Goal: Find specific page/section: Find specific page/section

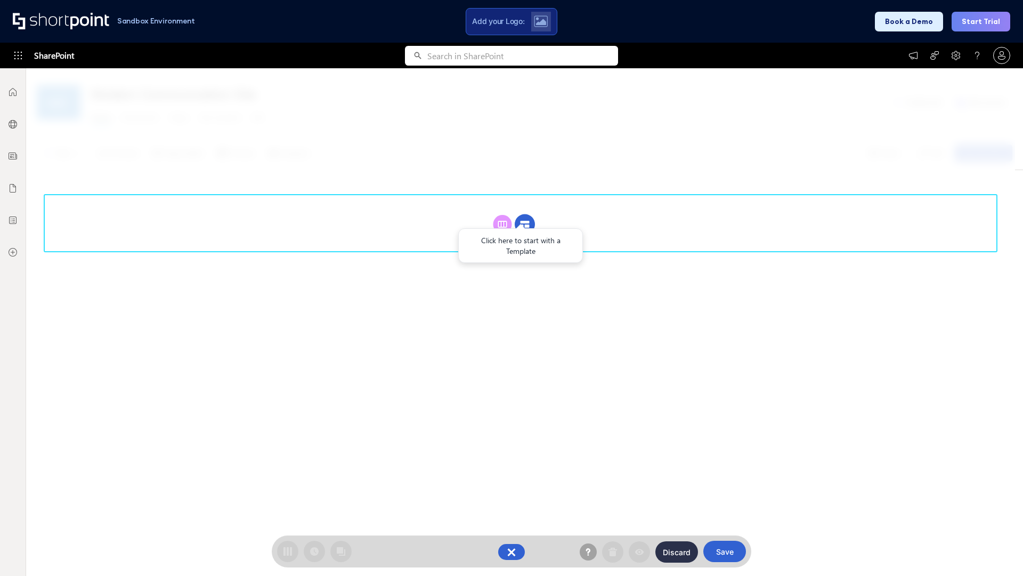
click at [525, 224] on circle at bounding box center [525, 224] width 20 height 20
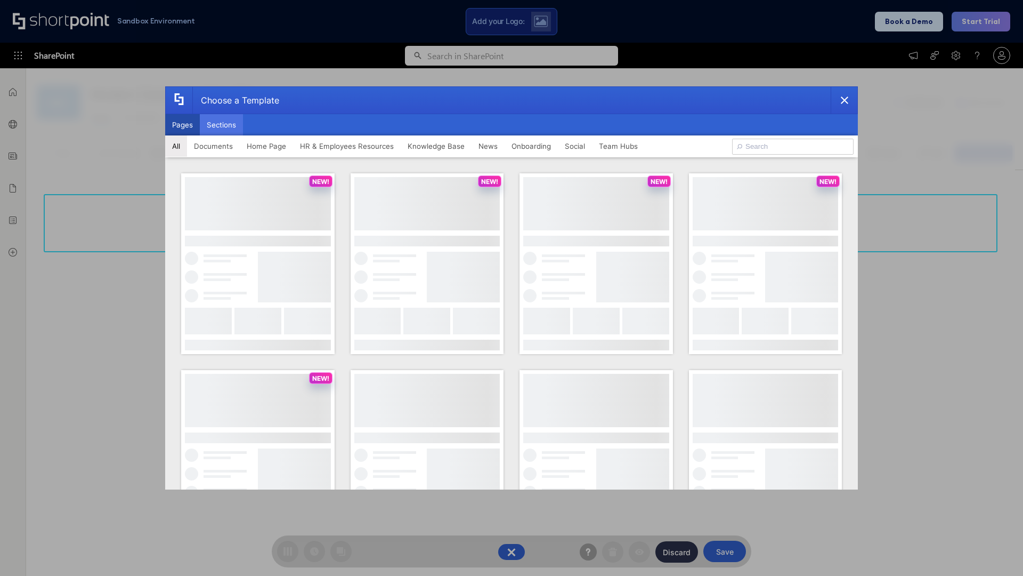
click at [221, 125] on button "Sections" at bounding box center [221, 124] width 43 height 21
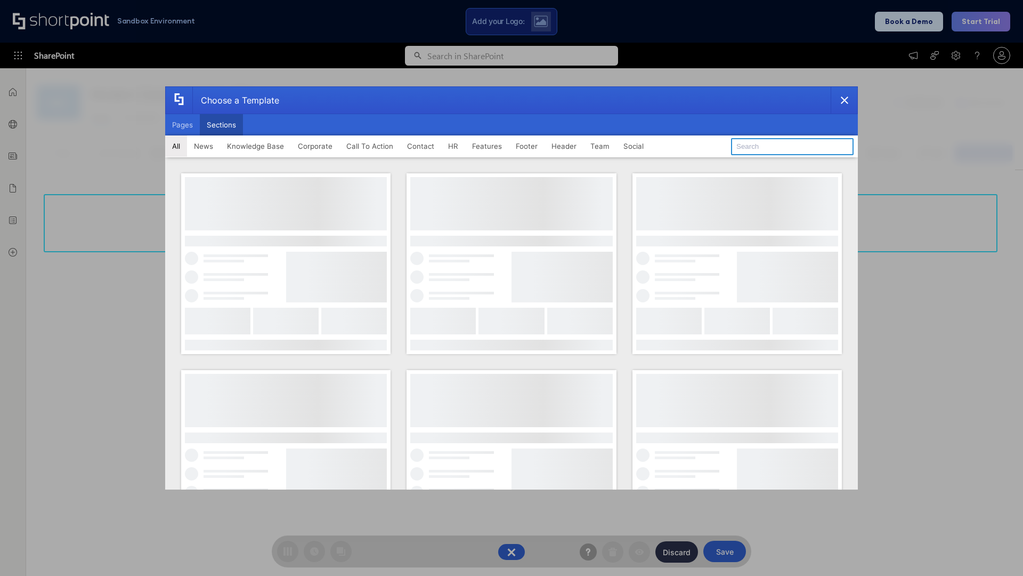
type input "Footer 8"
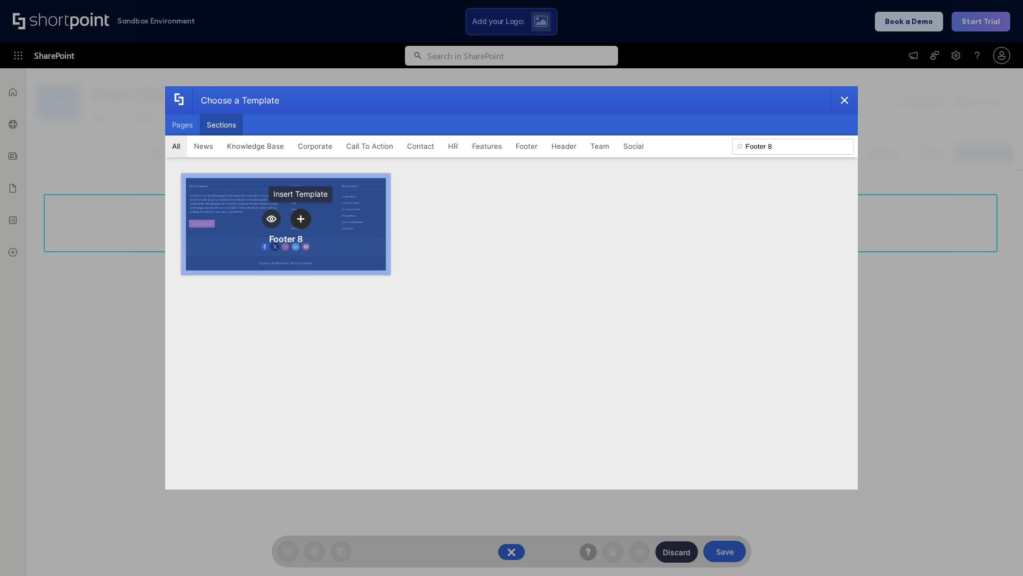
click at [301, 219] on icon "template selector" at bounding box center [300, 218] width 7 height 7
